Goal: Navigation & Orientation: Find specific page/section

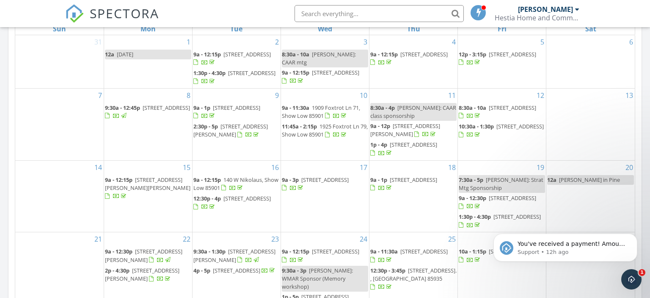
scroll to position [770, 650]
click at [570, 247] on span "You've received a payment! Amount $543.00 Fee $15.23 Net $527.77 Transaction # …" at bounding box center [572, 289] width 109 height 99
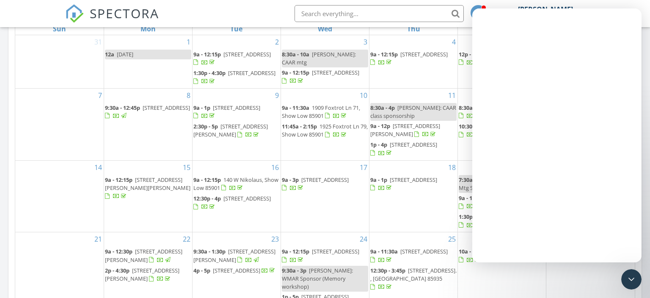
scroll to position [0, 0]
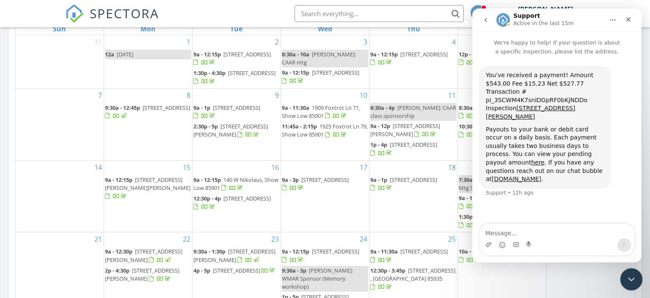
click at [632, 273] on div "Close Intercom Messenger" at bounding box center [630, 278] width 20 height 20
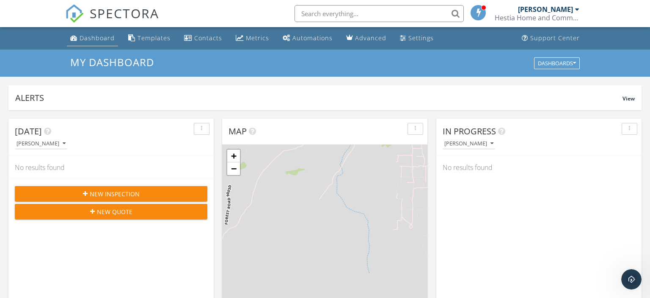
click at [88, 37] on div "Dashboard" at bounding box center [97, 38] width 35 height 8
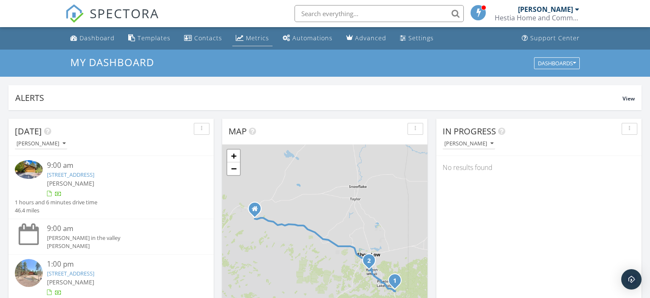
click at [254, 40] on div "Metrics" at bounding box center [257, 38] width 23 height 8
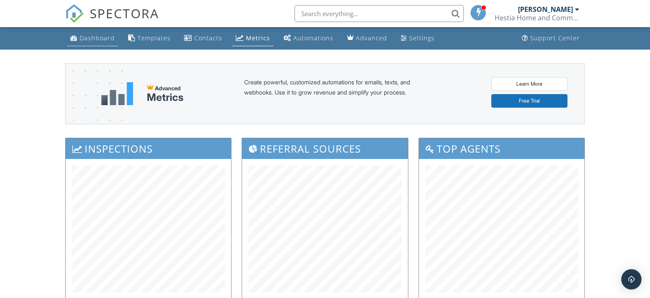
click at [89, 38] on div "Dashboard" at bounding box center [97, 38] width 35 height 8
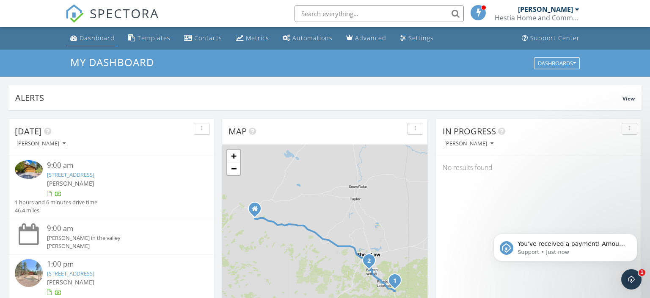
click at [91, 45] on link "Dashboard" at bounding box center [92, 38] width 51 height 16
